Goal: Task Accomplishment & Management: Use online tool/utility

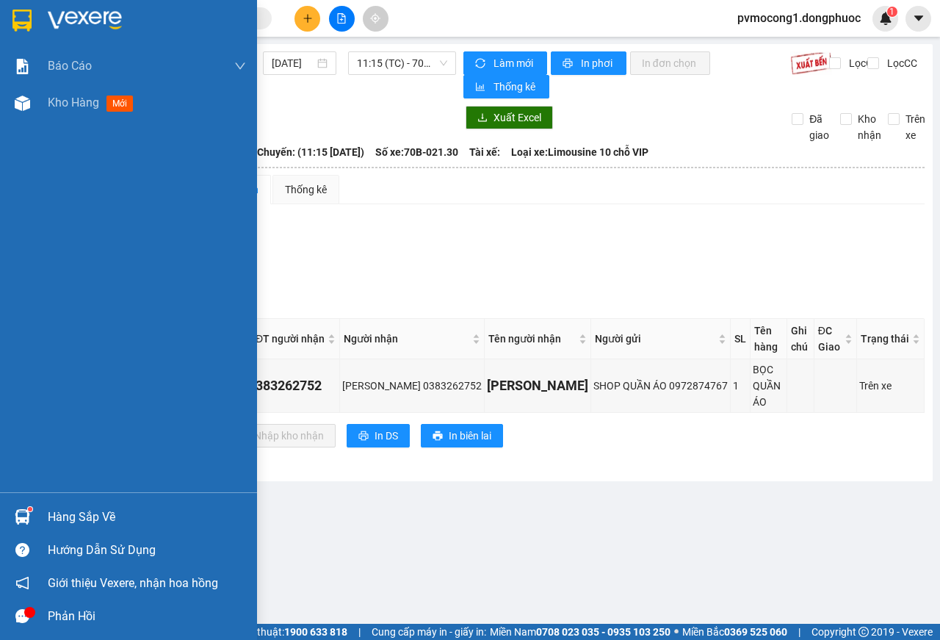
click at [65, 518] on div "Hàng sắp về" at bounding box center [147, 517] width 198 height 22
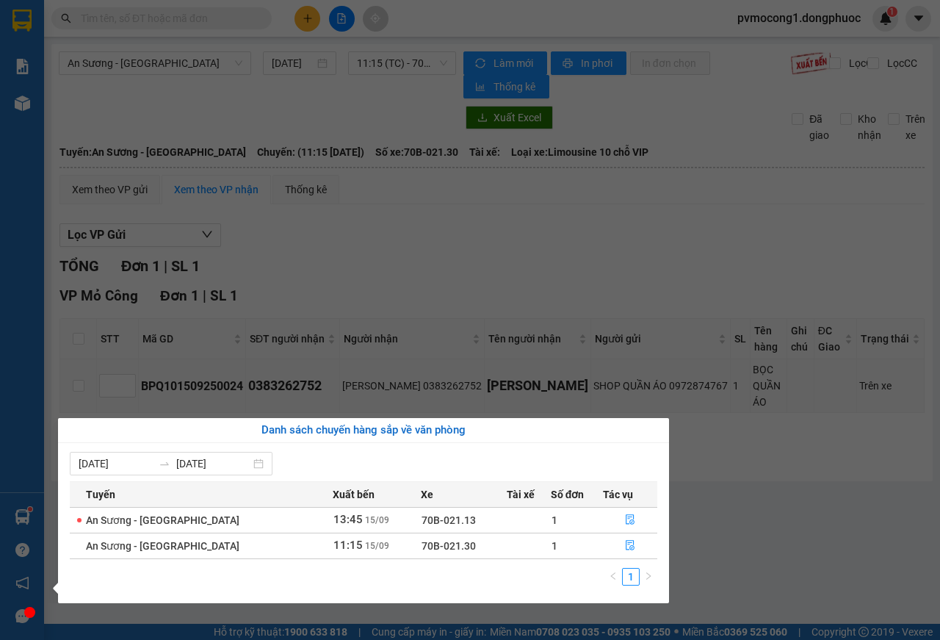
click at [788, 506] on section "Kết quả tìm kiếm ( 0 ) Bộ lọc No Data pvmocong1.dongphuoc 1 Báo cáo Mẫu 1: Báo …" at bounding box center [470, 320] width 940 height 640
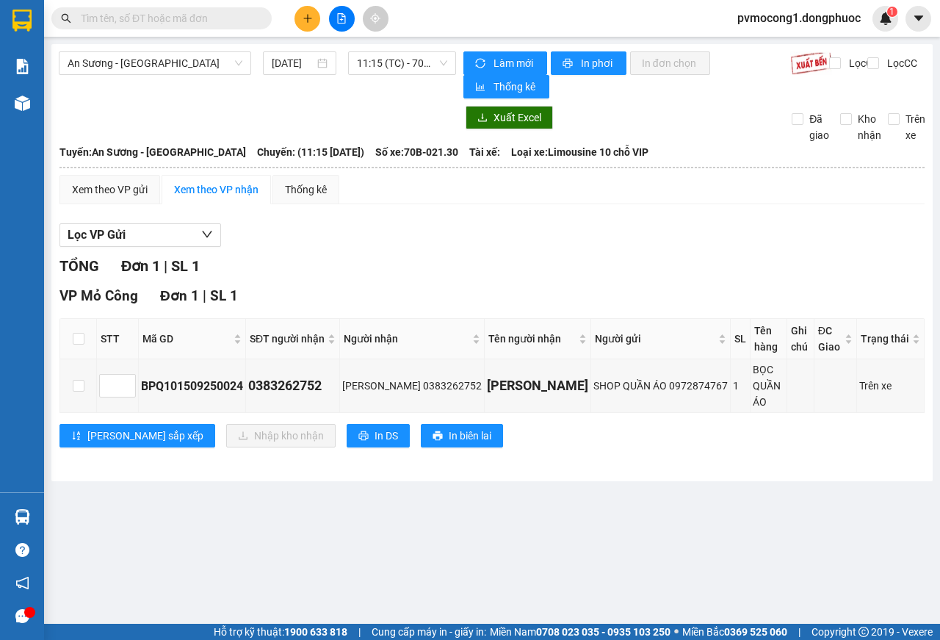
click at [185, 21] on input "text" at bounding box center [167, 18] width 173 height 16
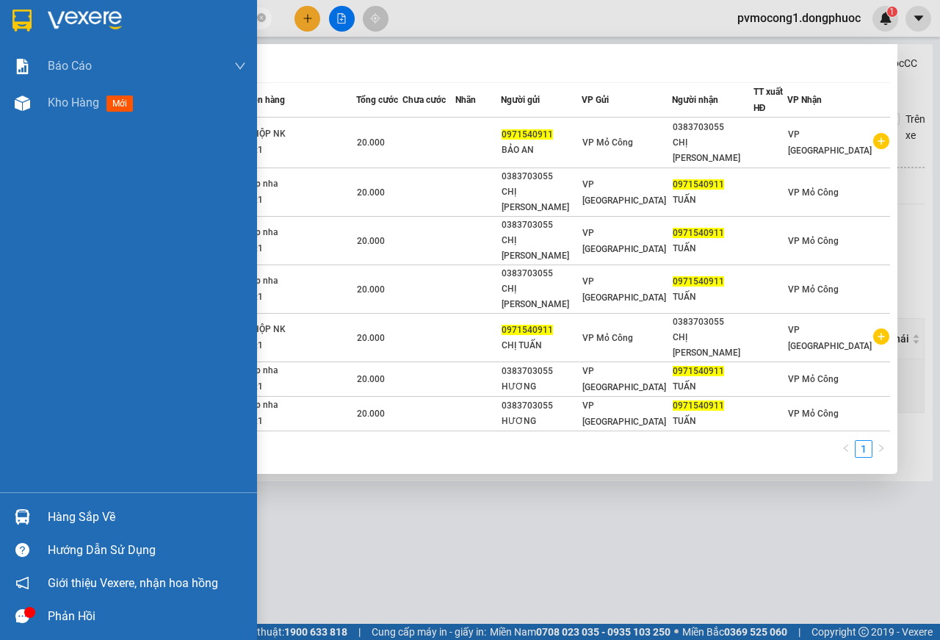
type input "0971540911"
click at [19, 7] on div at bounding box center [23, 20] width 26 height 26
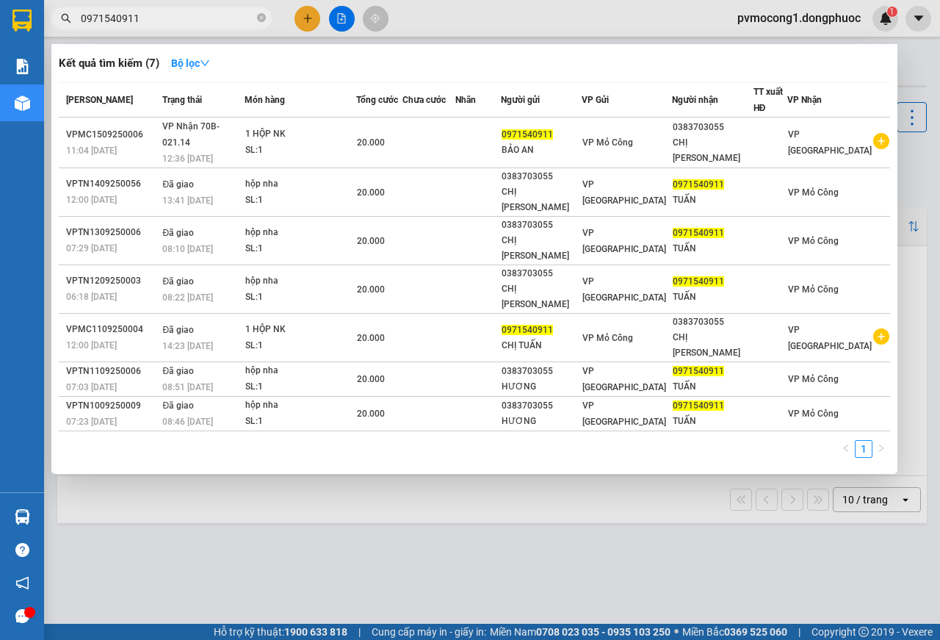
drag, startPoint x: 574, startPoint y: 555, endPoint x: 383, endPoint y: 530, distance: 192.0
click at [571, 554] on div at bounding box center [470, 320] width 940 height 640
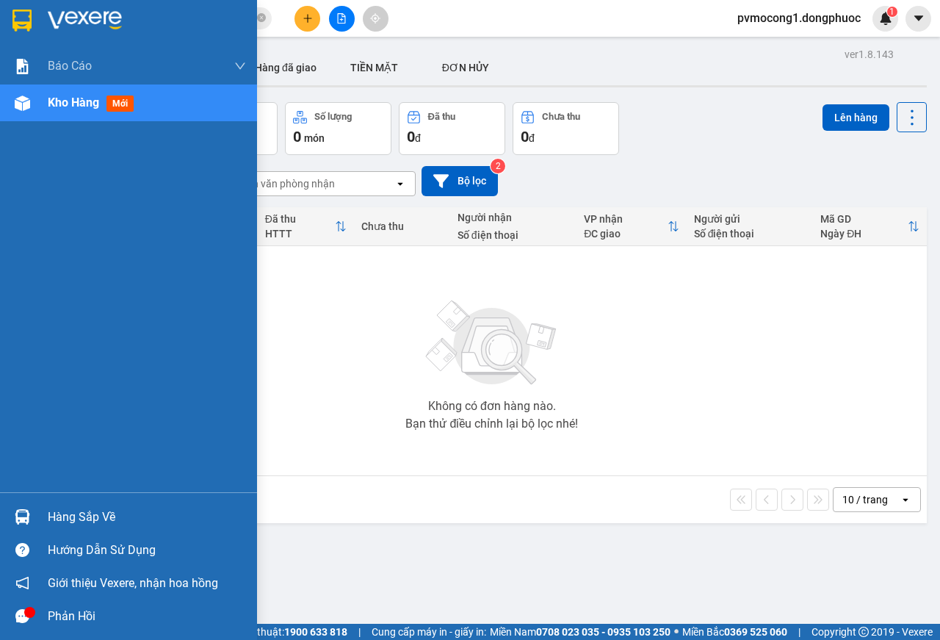
click at [91, 513] on div "Hàng sắp về" at bounding box center [147, 517] width 198 height 22
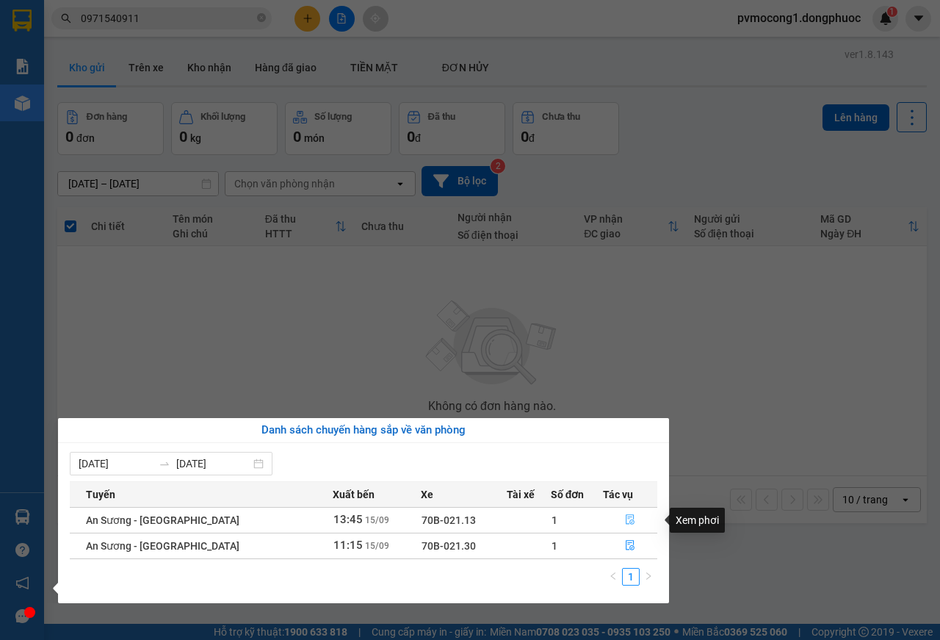
click at [626, 519] on icon "file-done" at bounding box center [630, 520] width 9 height 10
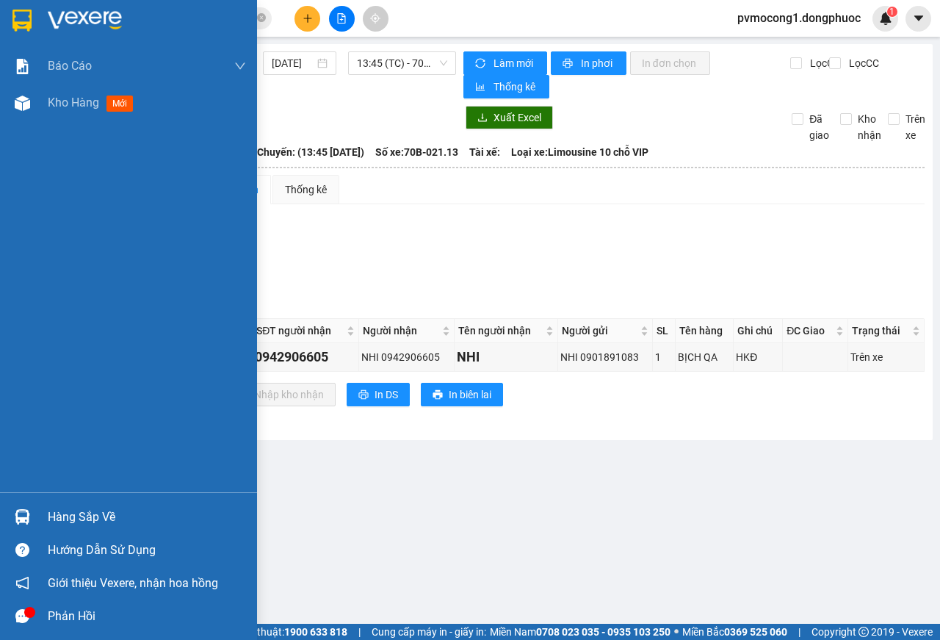
click at [73, 519] on div "Hàng sắp về" at bounding box center [147, 517] width 198 height 22
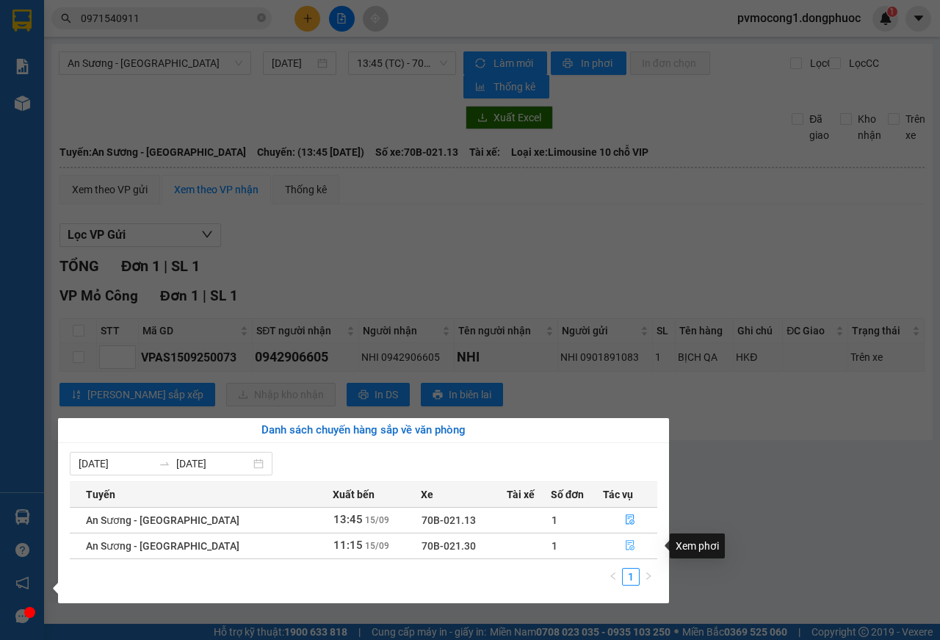
click at [626, 546] on icon "file-done" at bounding box center [630, 546] width 9 height 10
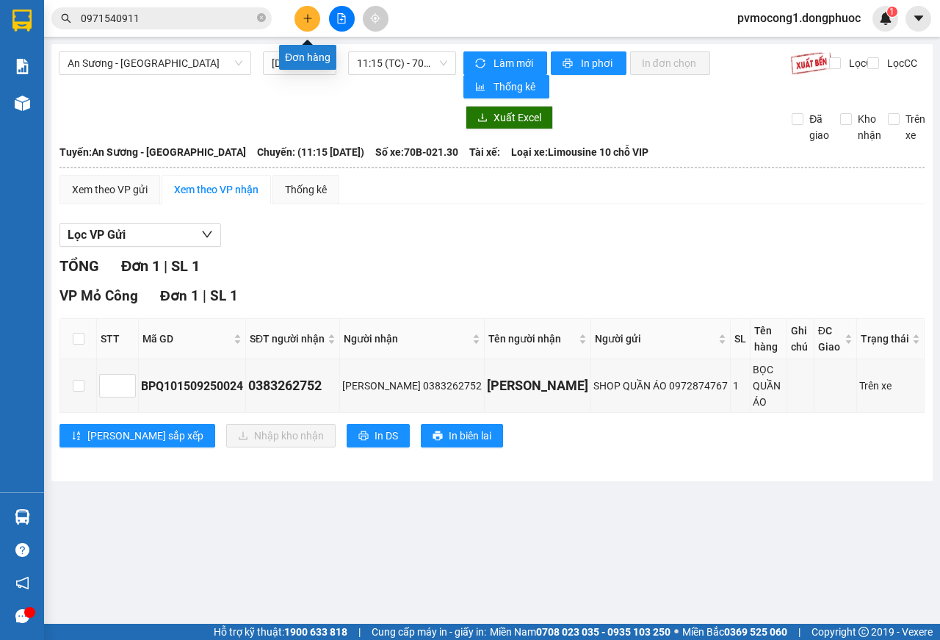
click at [314, 19] on button at bounding box center [308, 19] width 26 height 26
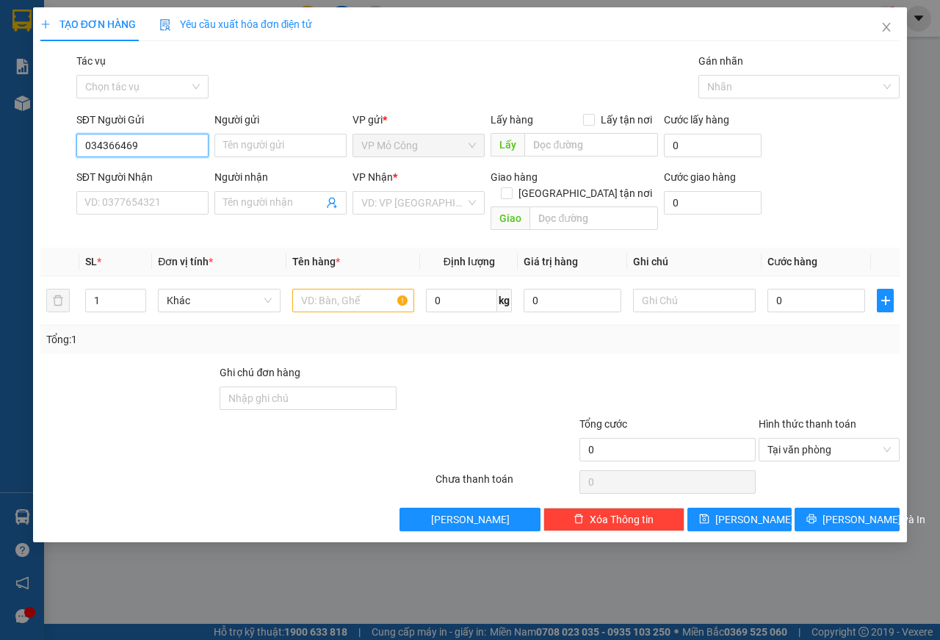
type input "0343664694"
click at [117, 169] on div "0343664694 - [PERSON_NAME]" at bounding box center [157, 175] width 145 height 16
type input "NGỌC NỮ"
type input "0366269436"
type input "ĐÀO"
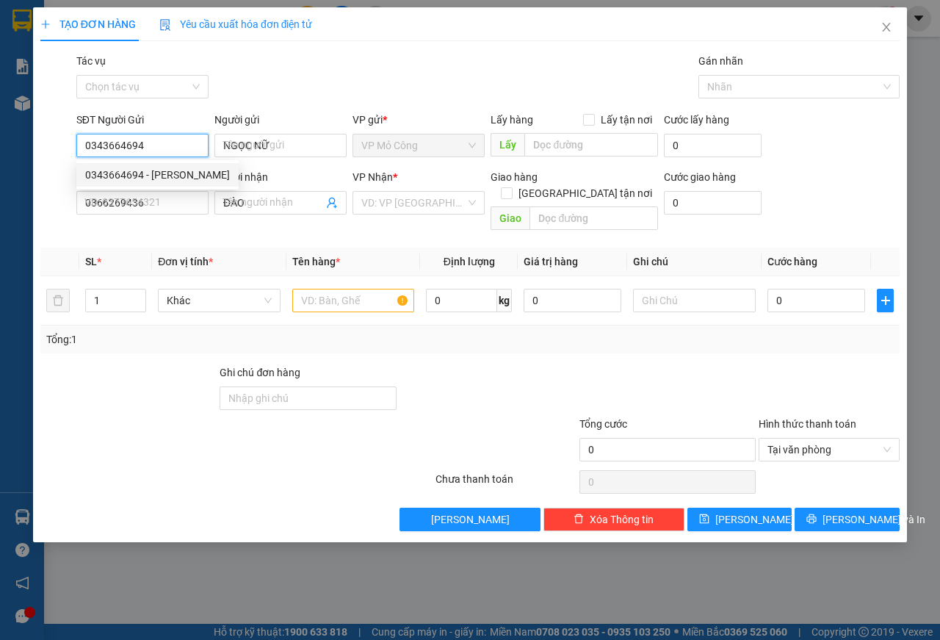
type input "25.000"
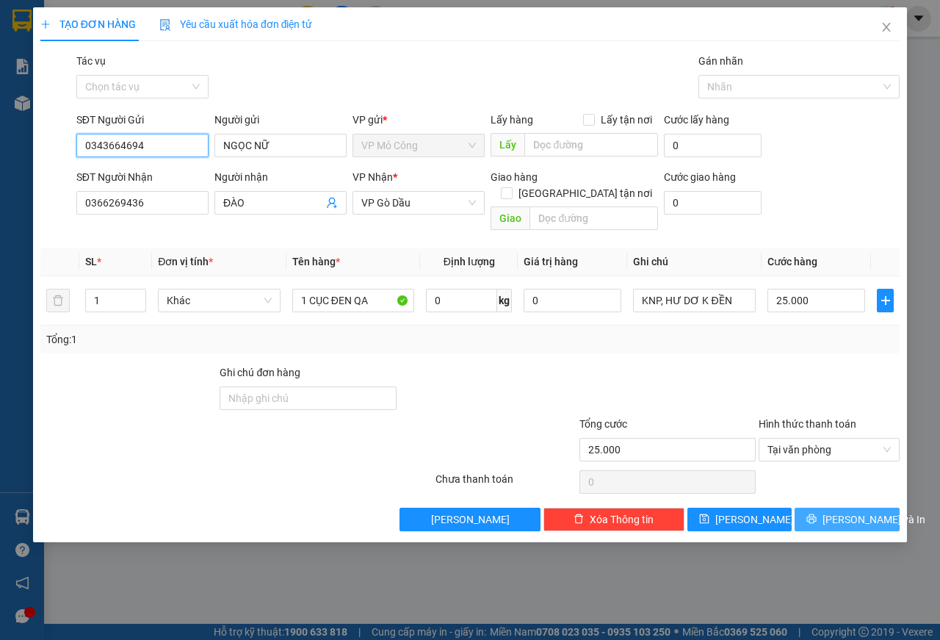
type input "0343664694"
click at [851, 511] on span "[PERSON_NAME] và In" at bounding box center [874, 519] width 103 height 16
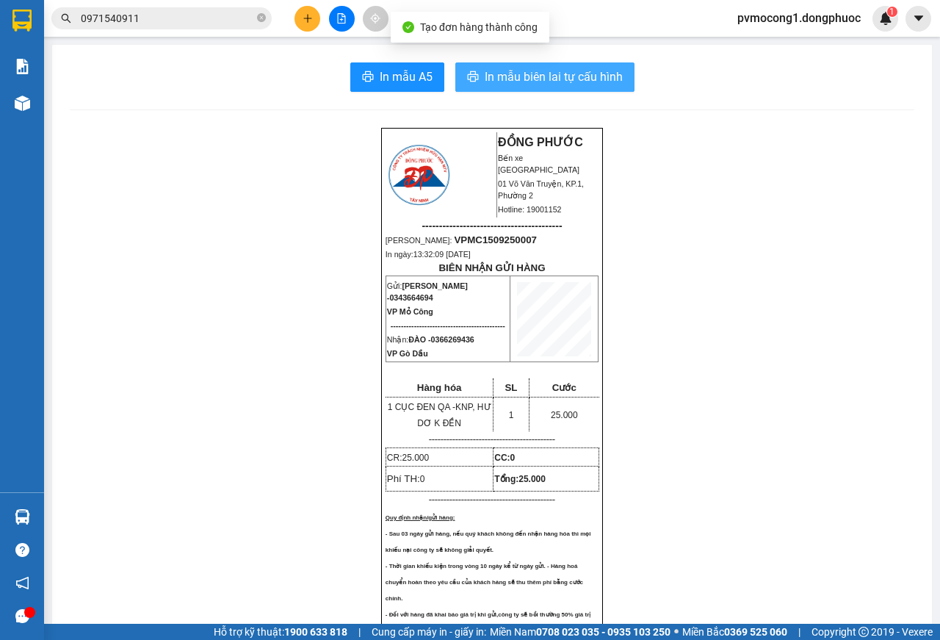
click at [518, 76] on span "In mẫu biên lai tự cấu hình" at bounding box center [554, 77] width 138 height 18
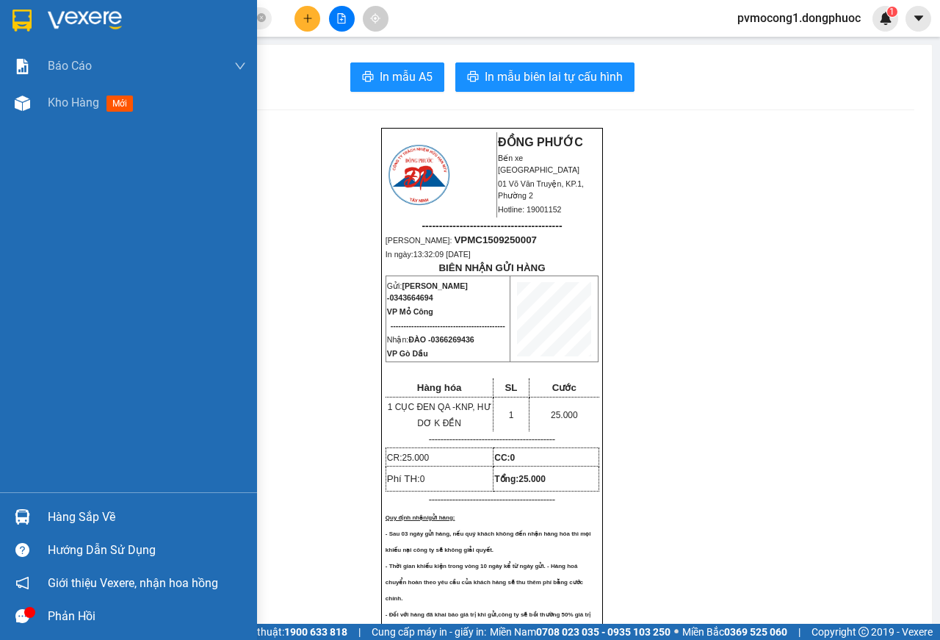
click at [27, 15] on img at bounding box center [21, 21] width 19 height 22
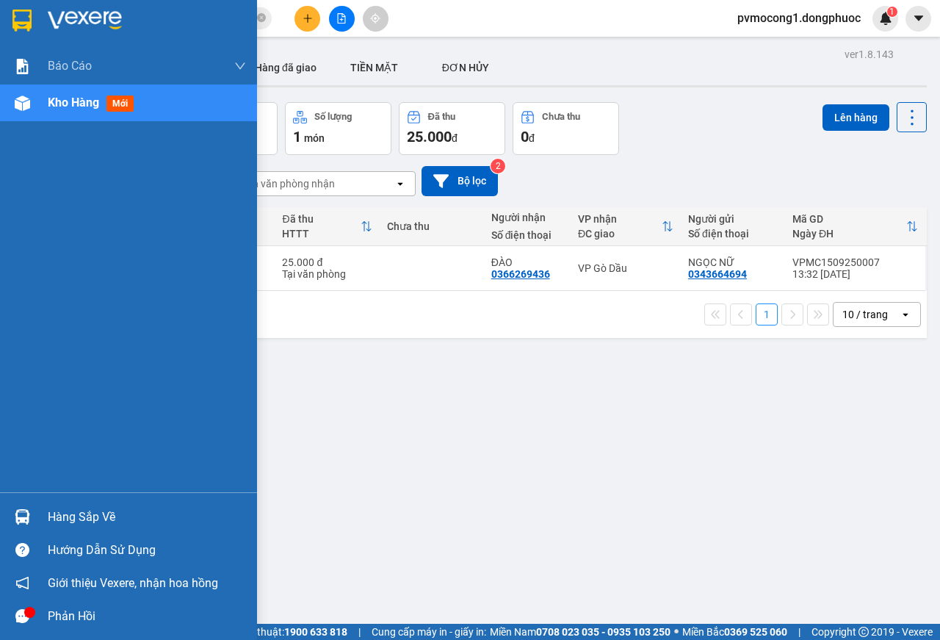
click at [78, 510] on div "Hàng sắp về" at bounding box center [147, 517] width 198 height 22
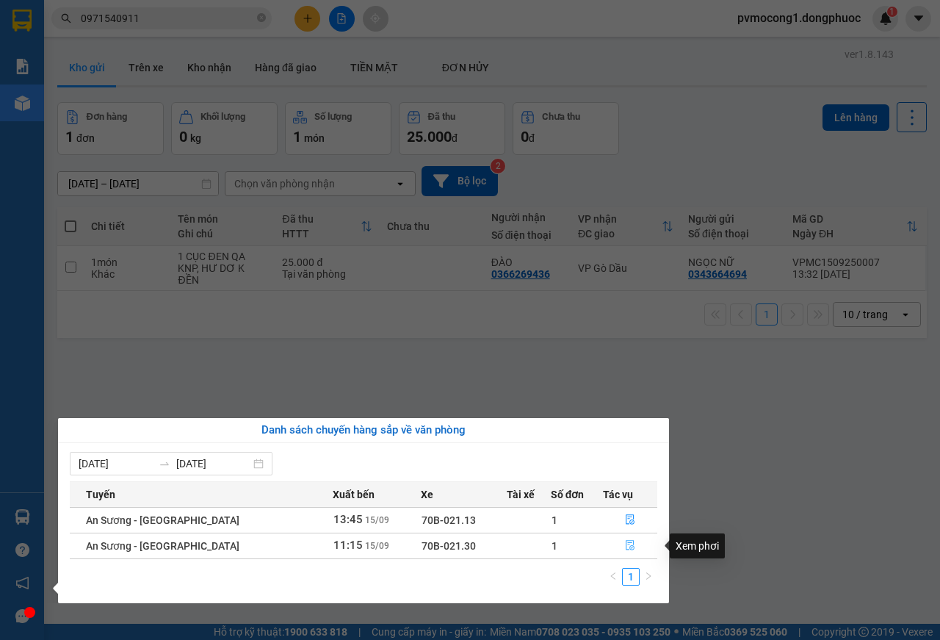
click at [626, 541] on icon "file-done" at bounding box center [630, 546] width 9 height 10
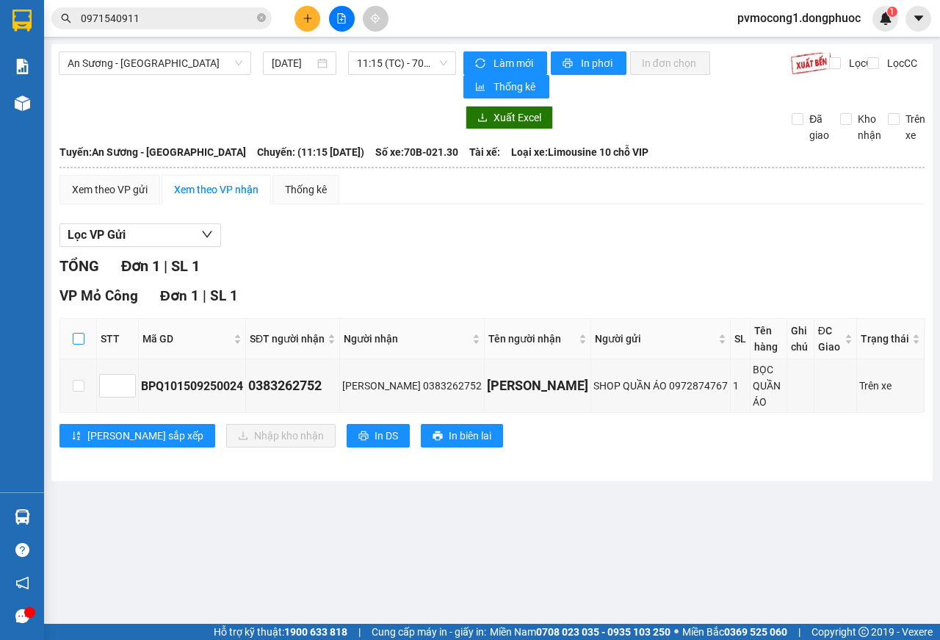
click at [76, 338] on input "checkbox" at bounding box center [79, 339] width 12 height 12
checkbox input "true"
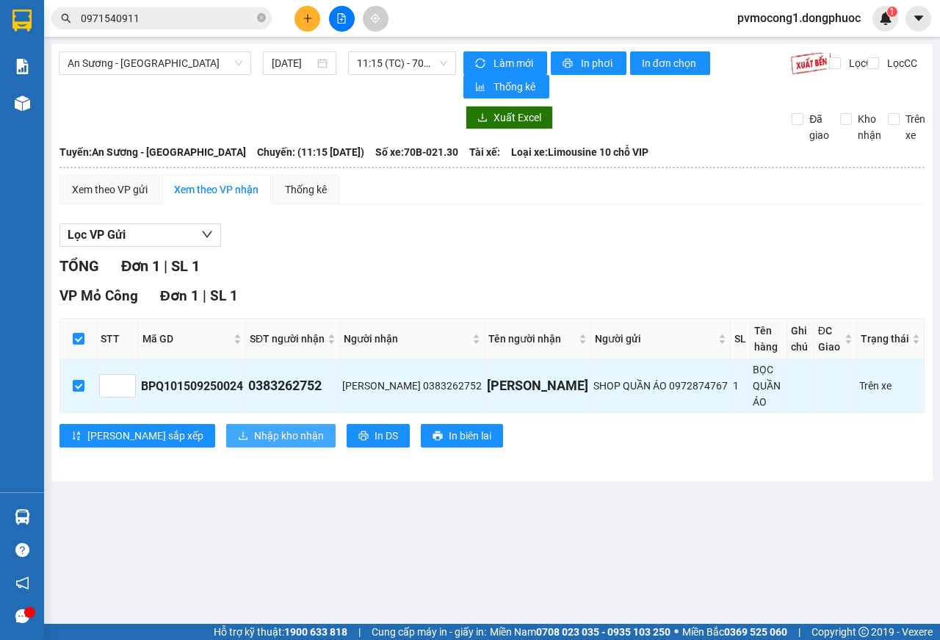
click at [254, 427] on span "Nhập kho nhận" at bounding box center [289, 435] width 70 height 16
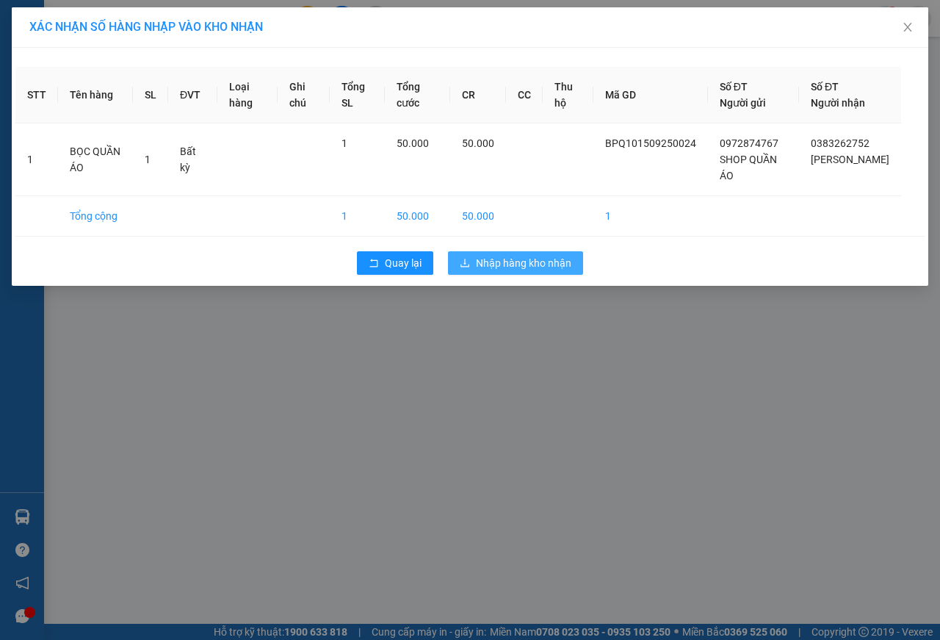
click at [541, 271] on span "Nhập hàng kho nhận" at bounding box center [523, 263] width 95 height 16
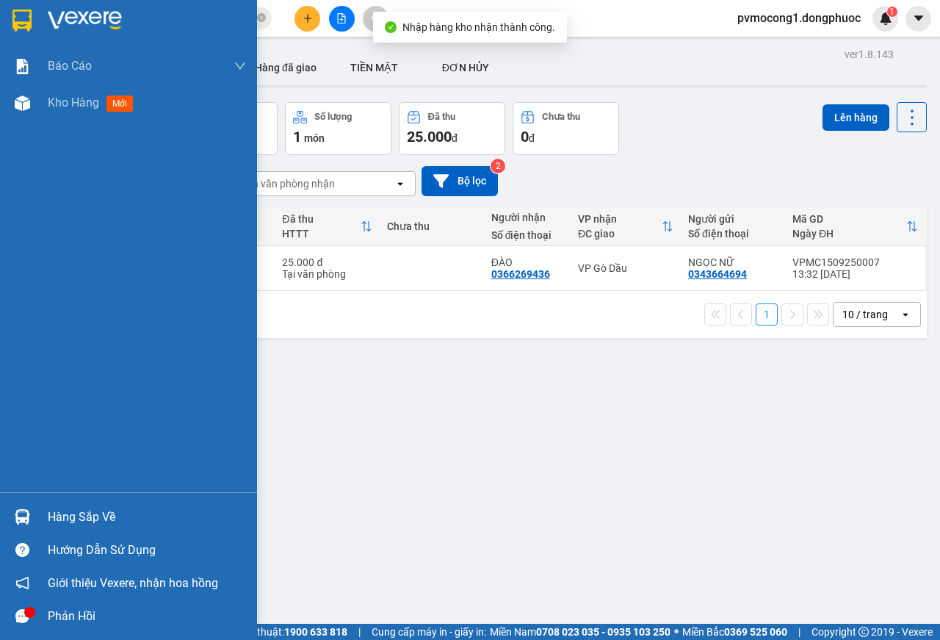
click at [65, 517] on div "Hàng sắp về" at bounding box center [147, 517] width 198 height 22
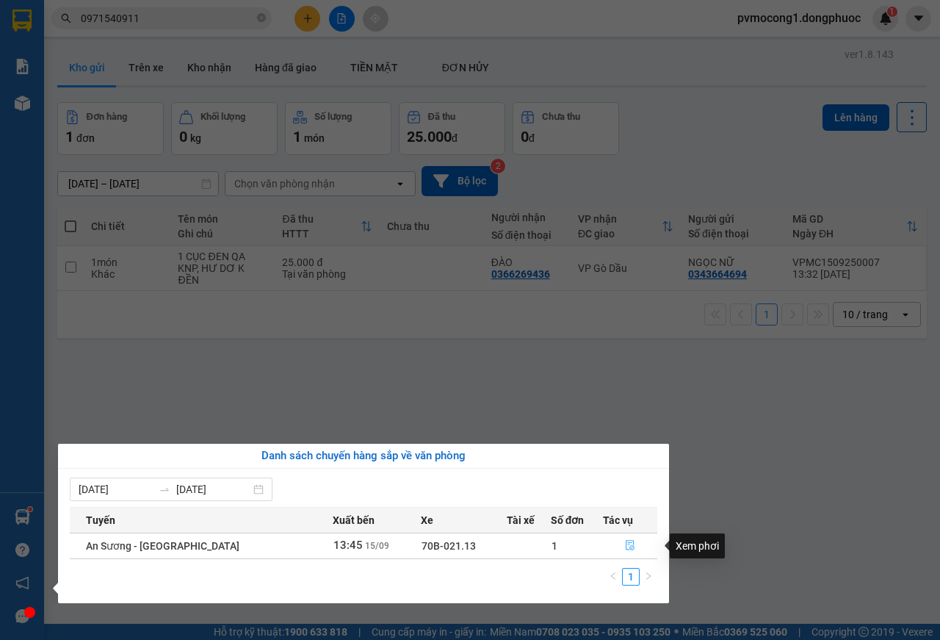
click at [625, 547] on icon "file-done" at bounding box center [630, 545] width 10 height 10
